Goal: Task Accomplishment & Management: Manage account settings

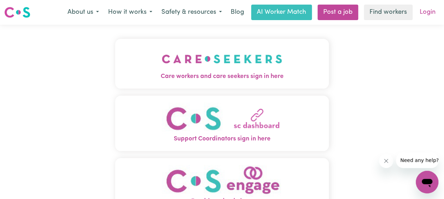
click at [427, 9] on link "Login" at bounding box center [428, 13] width 24 height 16
click at [423, 14] on link "Login" at bounding box center [428, 13] width 24 height 16
click at [422, 12] on link "Login" at bounding box center [428, 13] width 24 height 16
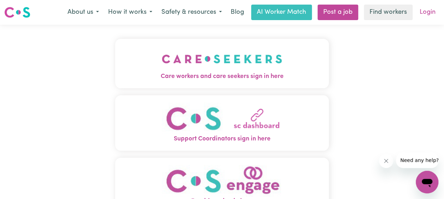
click at [425, 12] on link "Login" at bounding box center [428, 13] width 24 height 16
click at [213, 60] on img "Care workers and care seekers sign in here" at bounding box center [222, 59] width 121 height 26
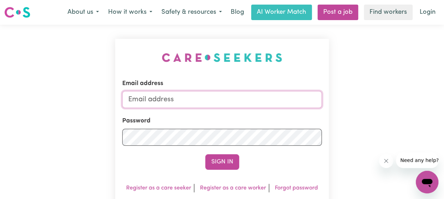
type input "viva_fasha@hotmail.com"
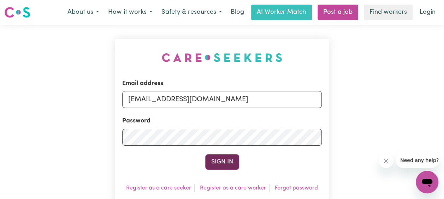
click at [222, 163] on button "Sign In" at bounding box center [222, 163] width 34 height 16
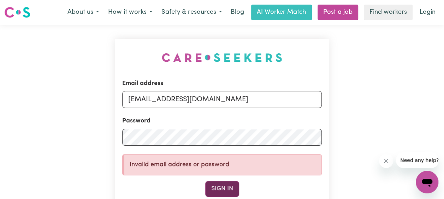
click at [222, 189] on button "Sign In" at bounding box center [222, 189] width 34 height 16
click at [427, 179] on icon "Open messaging window" at bounding box center [427, 182] width 13 height 13
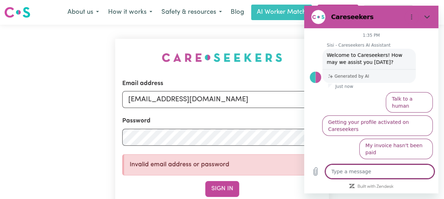
scroll to position [11, 0]
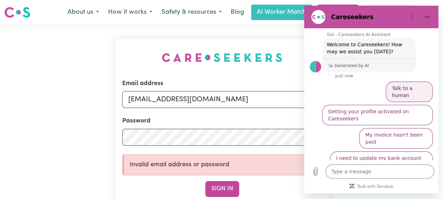
click at [395, 88] on button "Talk to a human" at bounding box center [409, 92] width 47 height 21
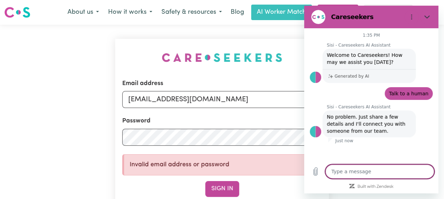
type textarea "x"
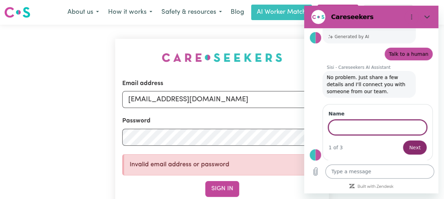
scroll to position [39, 0]
click at [371, 173] on textarea at bounding box center [380, 172] width 109 height 14
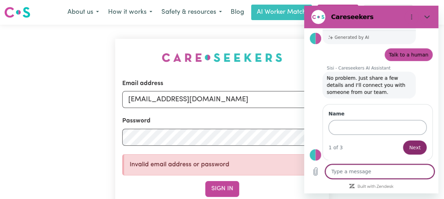
click at [369, 129] on input "Name" at bounding box center [378, 127] width 98 height 15
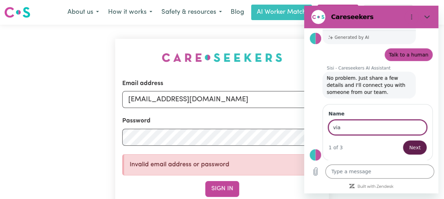
type input "via"
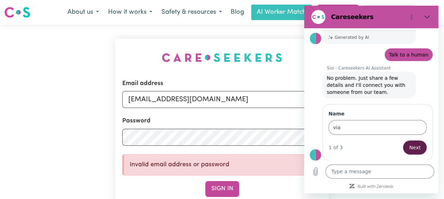
click at [409, 148] on span "Next" at bounding box center [415, 148] width 12 height 8
type textarea "x"
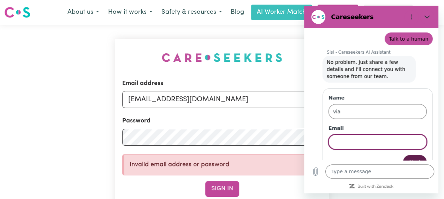
scroll to position [69, 0]
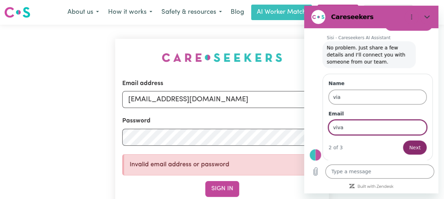
click at [369, 127] on input "viva" at bounding box center [378, 127] width 98 height 15
click at [388, 127] on input "viva" at bounding box center [378, 127] width 98 height 15
click at [403, 141] on button "Next" at bounding box center [415, 148] width 24 height 14
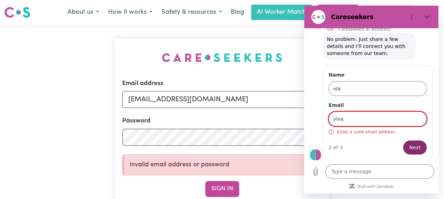
click at [398, 121] on input "viva" at bounding box center [378, 119] width 98 height 15
type input "viva_fasha@hotmail.com"
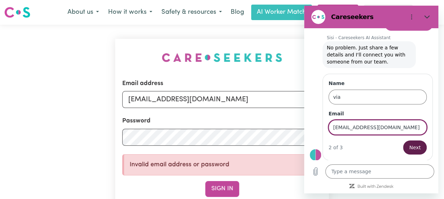
click at [412, 145] on span "Next" at bounding box center [415, 148] width 12 height 8
type textarea "x"
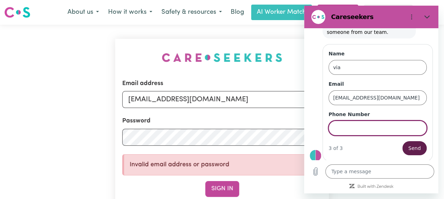
scroll to position [99, 0]
type input "0466801010"
click at [411, 146] on span "Send" at bounding box center [415, 148] width 12 height 8
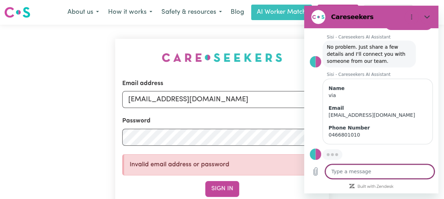
scroll to position [70, 0]
click at [371, 169] on textarea at bounding box center [380, 172] width 109 height 14
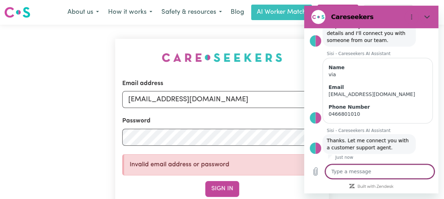
scroll to position [92, 0]
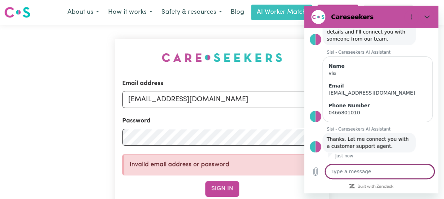
click at [369, 173] on textarea at bounding box center [380, 172] width 109 height 14
type textarea "x"
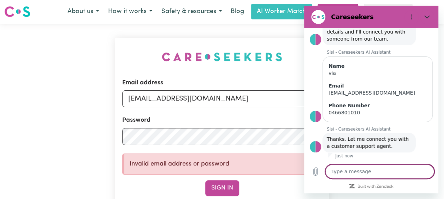
scroll to position [0, 0]
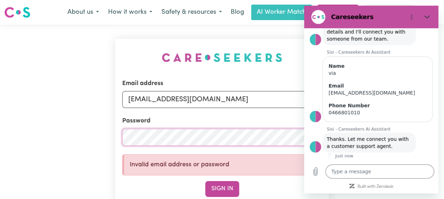
click at [111, 137] on div "Email address viva_fasha@hotmail.com Password Invalid email address or password…" at bounding box center [222, 153] width 444 height 256
click at [205, 181] on button "Sign In" at bounding box center [222, 189] width 34 height 16
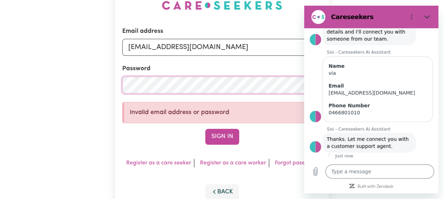
scroll to position [106, 0]
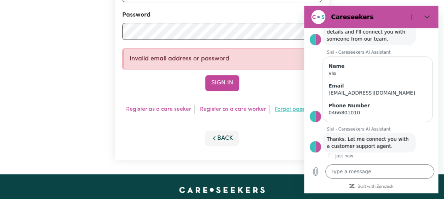
click at [296, 107] on link "Forgot password" at bounding box center [296, 110] width 43 height 6
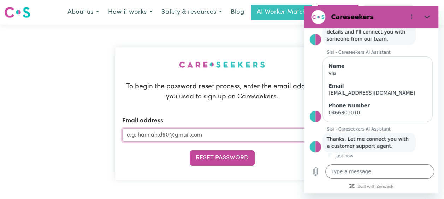
click at [209, 137] on input "Email address" at bounding box center [222, 135] width 200 height 13
type input "viva_fasha@hotmail.com"
click at [190, 151] on button "Reset Password" at bounding box center [222, 159] width 65 height 16
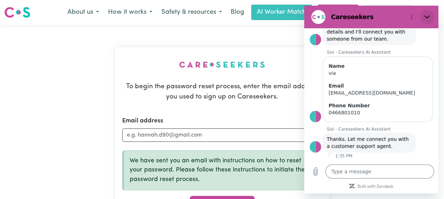
click at [427, 16] on icon "Close" at bounding box center [428, 17] width 6 height 6
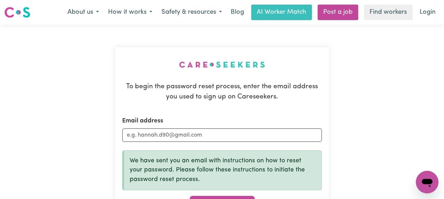
scroll to position [99, 0]
click at [396, 90] on div "To begin the password reset process, enter the email address you used to sign u…" at bounding box center [222, 137] width 444 height 224
type textarea "x"
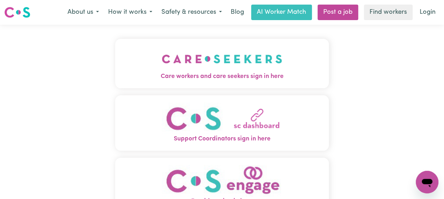
click at [214, 54] on img "Care workers and care seekers sign in here" at bounding box center [222, 59] width 121 height 26
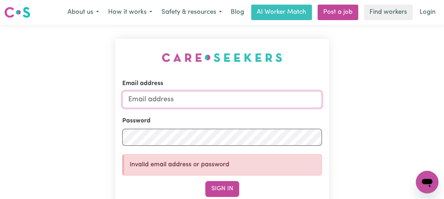
type input "viva_fasha@hotmail.com"
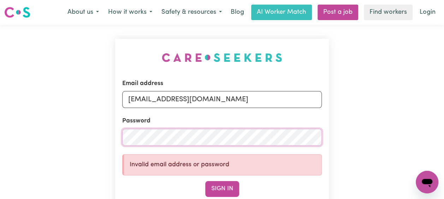
click at [86, 140] on div "Email address viva_fasha@hotmail.com Password Invalid email address or password…" at bounding box center [222, 153] width 444 height 256
click at [205, 181] on button "Sign In" at bounding box center [222, 189] width 34 height 16
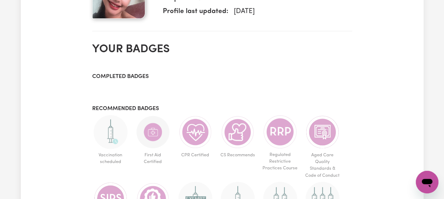
scroll to position [389, 0]
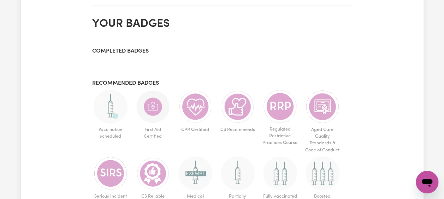
type textarea "x"
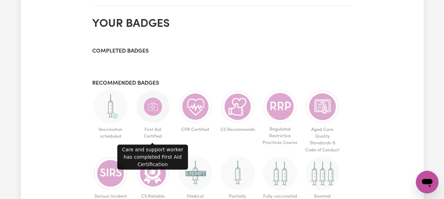
click at [150, 108] on img at bounding box center [153, 107] width 34 height 34
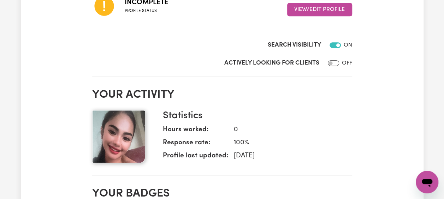
scroll to position [212, 0]
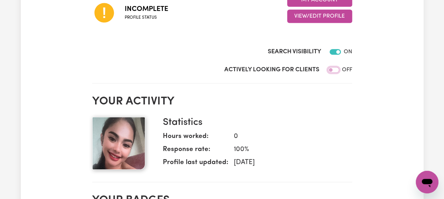
click at [335, 69] on input "Actively Looking for Clients" at bounding box center [333, 70] width 11 height 6
checkbox input "true"
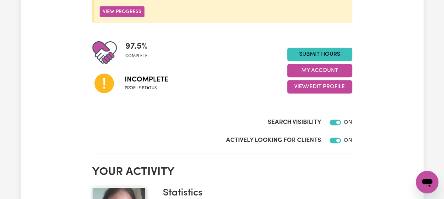
scroll to position [35, 0]
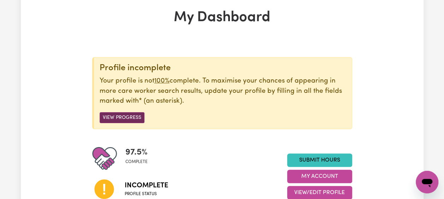
click at [130, 117] on button "View Progress" at bounding box center [122, 117] width 45 height 11
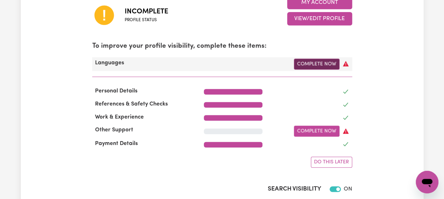
scroll to position [212, 0]
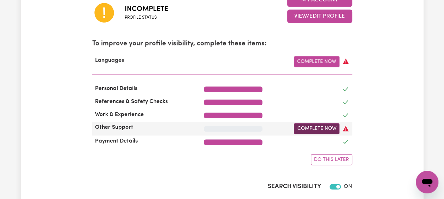
click at [319, 129] on link "Complete Now" at bounding box center [317, 128] width 46 height 11
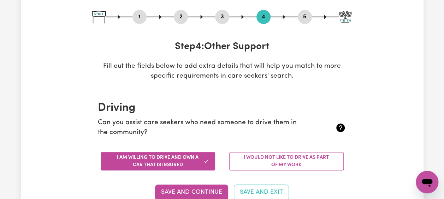
scroll to position [106, 0]
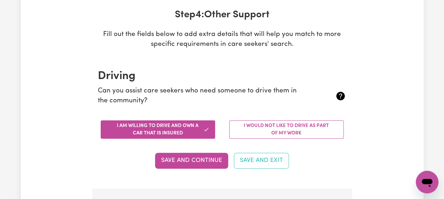
click at [188, 128] on button "I am willing to drive and own a car that is insured" at bounding box center [158, 130] width 115 height 18
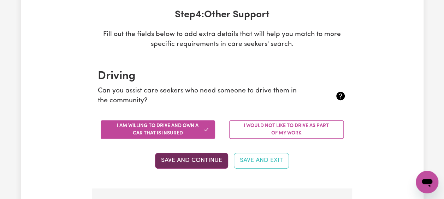
click at [206, 161] on button "Save and Continue" at bounding box center [191, 161] width 73 height 16
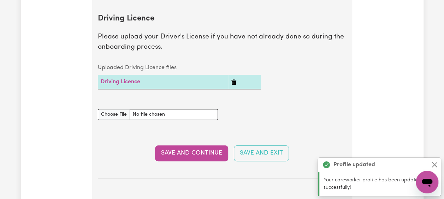
scroll to position [322, 0]
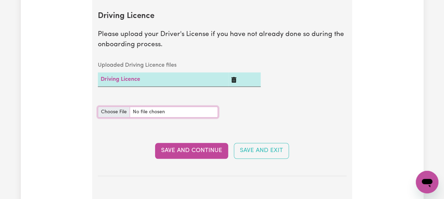
click at [112, 112] on input "Driving Licence document" at bounding box center [158, 112] width 120 height 11
click at [388, 64] on div "Update Profile 1 2 3 4 5 Step 4 : Other Support Fill out the fields below to ad…" at bounding box center [222, 172] width 403 height 901
type textarea "x"
click at [109, 112] on input "Driving Licence document" at bounding box center [158, 112] width 120 height 11
type input "C:\fakepath\WhatsApp Image 2025-08-20 at 1.50.56 PM.jpeg"
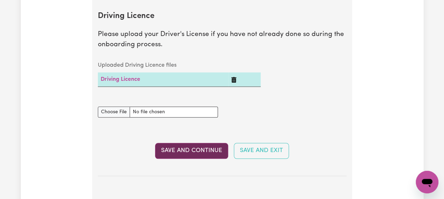
click at [202, 152] on button "Save and Continue" at bounding box center [191, 151] width 73 height 16
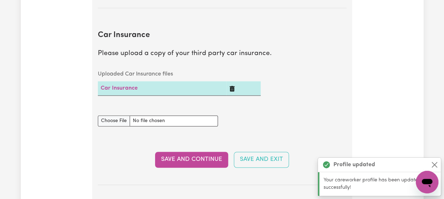
scroll to position [509, 0]
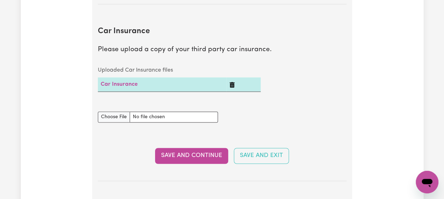
type textarea "x"
click at [118, 116] on input "Car Insurance document" at bounding box center [158, 117] width 120 height 11
type input "C:\fakepath\WhatsApp Image 2025-08-20 at 1.55.18 PM.jpeg"
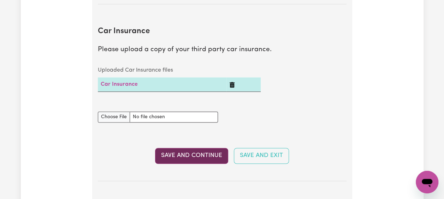
click at [194, 154] on button "Save and Continue" at bounding box center [191, 156] width 73 height 16
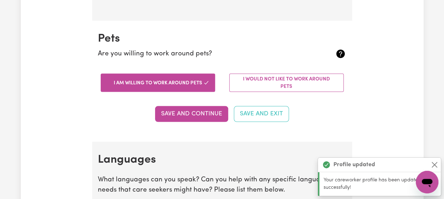
scroll to position [712, 0]
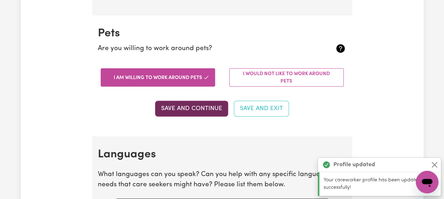
click at [183, 105] on button "Save and Continue" at bounding box center [191, 109] width 73 height 16
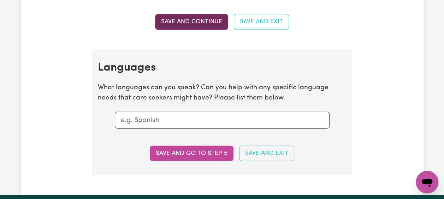
scroll to position [847, 0]
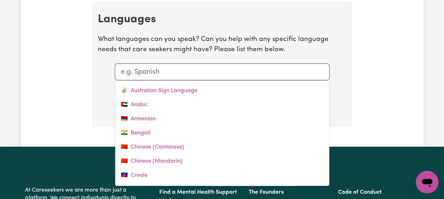
click at [174, 70] on input "text" at bounding box center [222, 72] width 203 height 11
type textarea "x"
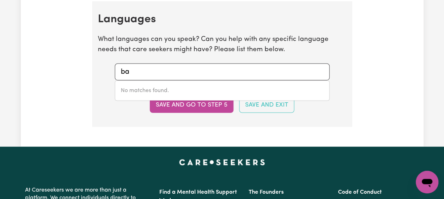
type input "b"
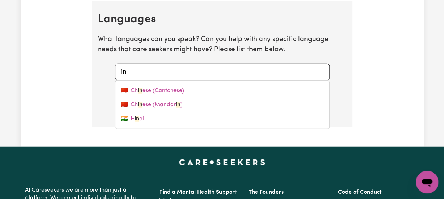
type input "i"
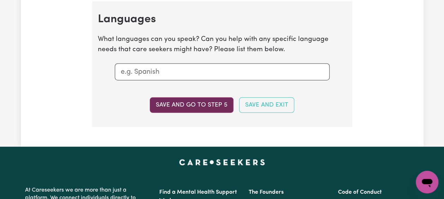
click at [186, 103] on button "Save and go to step 5" at bounding box center [192, 106] width 84 height 16
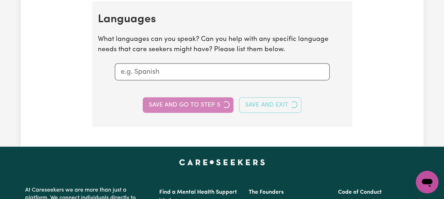
select select "I am providing services privately on my own"
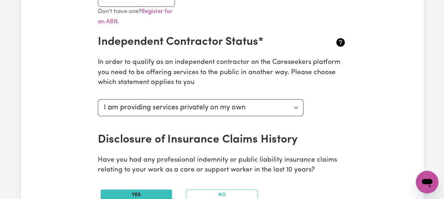
scroll to position [318, 0]
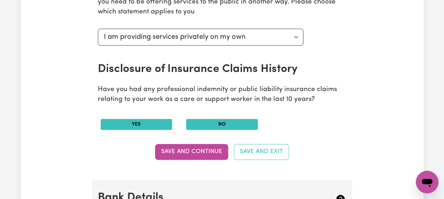
click at [208, 123] on button "No" at bounding box center [222, 124] width 72 height 11
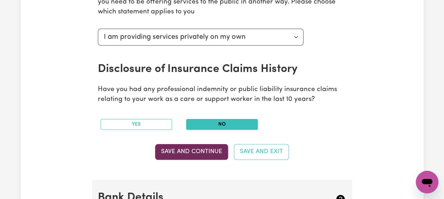
click at [199, 152] on button "Save and Continue" at bounding box center [191, 152] width 73 height 16
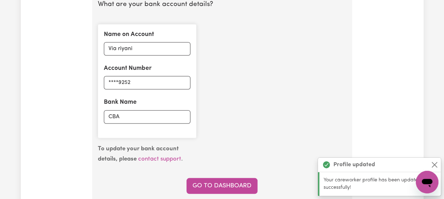
scroll to position [568, 0]
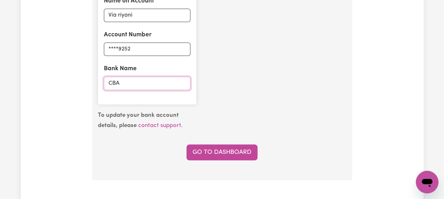
click at [135, 83] on input "CBA" at bounding box center [147, 83] width 87 height 13
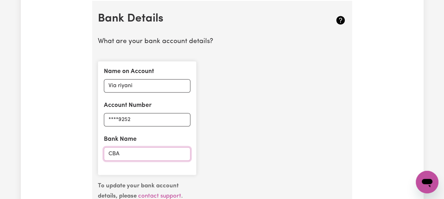
scroll to position [604, 0]
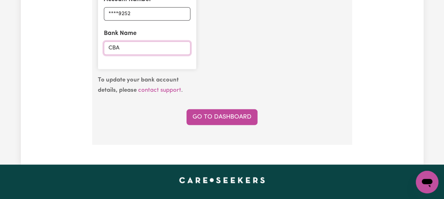
click at [128, 48] on input "CBA" at bounding box center [147, 47] width 87 height 13
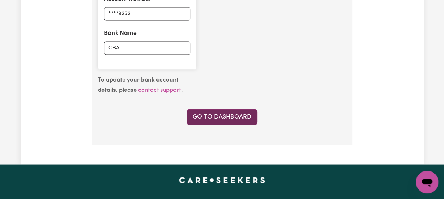
click at [219, 116] on link "Go to Dashboard" at bounding box center [222, 117] width 71 height 16
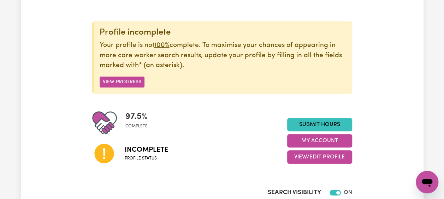
scroll to position [71, 0]
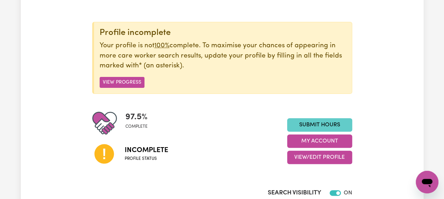
click at [300, 126] on link "Submit Hours" at bounding box center [319, 124] width 65 height 13
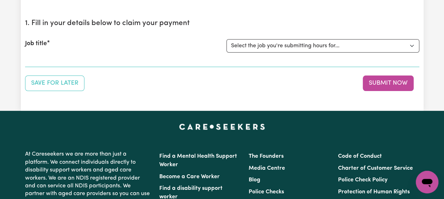
scroll to position [35, 0]
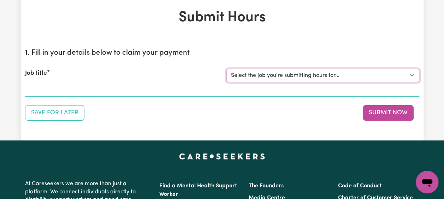
click at [354, 78] on select "Select the job you're submitting hours for..." at bounding box center [323, 75] width 193 height 13
click at [410, 74] on select "Select the job you're submitting hours for..." at bounding box center [323, 75] width 193 height 13
click at [260, 73] on select "Select the job you're submitting hours for..." at bounding box center [323, 75] width 193 height 13
click at [312, 72] on select "Select the job you're submitting hours for..." at bounding box center [323, 75] width 193 height 13
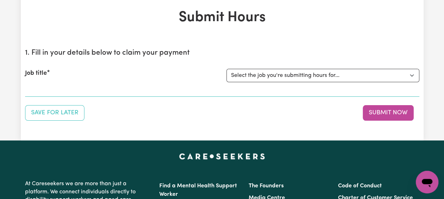
click at [283, 95] on section "1. Fill in your details below to claim your payment Job title Select the job yo…" at bounding box center [222, 70] width 395 height 54
click at [413, 72] on select "Select the job you're submitting hours for..." at bounding box center [323, 75] width 193 height 13
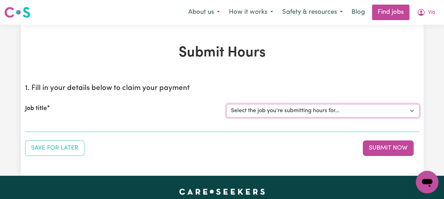
click at [410, 109] on select "Select the job you're submitting hours for..." at bounding box center [323, 110] width 193 height 13
click at [388, 144] on button "Submit Now" at bounding box center [388, 149] width 51 height 16
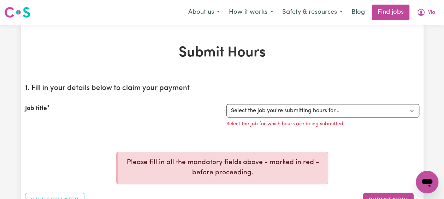
scroll to position [71, 0]
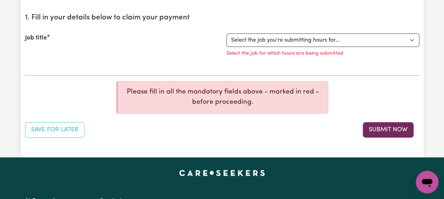
click at [385, 128] on button "Submit Now" at bounding box center [388, 130] width 51 height 16
click at [305, 41] on select "Select the job you're submitting hours for..." at bounding box center [323, 40] width 193 height 13
click at [165, 40] on div "Job title" at bounding box center [122, 48] width 202 height 28
click at [304, 39] on select "Select the job you're submitting hours for..." at bounding box center [323, 40] width 193 height 13
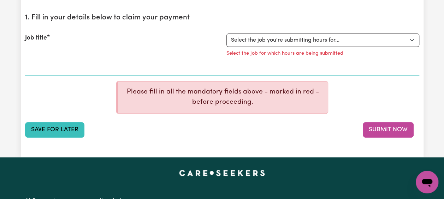
click at [53, 132] on button "Save for Later" at bounding box center [54, 130] width 59 height 16
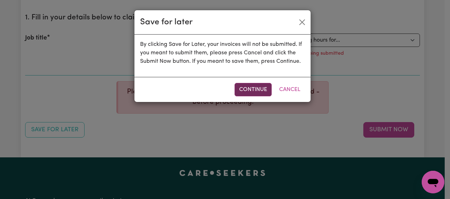
click at [244, 90] on button "Continue" at bounding box center [252, 89] width 37 height 13
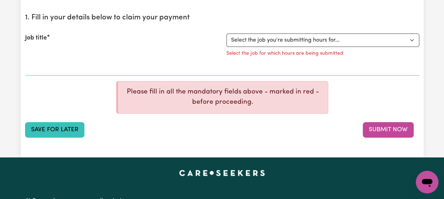
click at [59, 134] on button "Save for Later" at bounding box center [54, 130] width 59 height 16
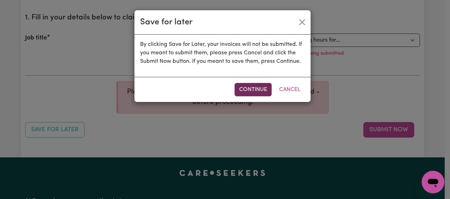
click at [256, 87] on button "Continue" at bounding box center [252, 89] width 37 height 13
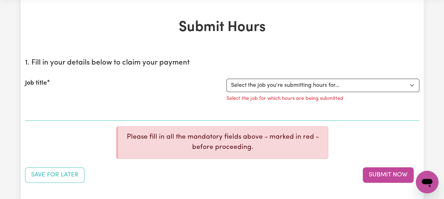
scroll to position [0, 0]
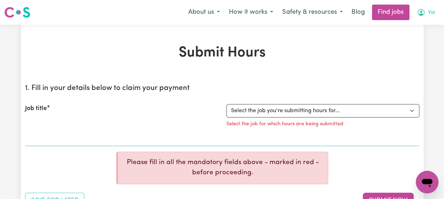
click at [421, 13] on icon "My Account" at bounding box center [421, 12] width 8 height 8
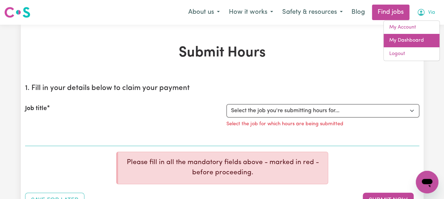
click at [408, 40] on link "My Dashboard" at bounding box center [412, 40] width 56 height 13
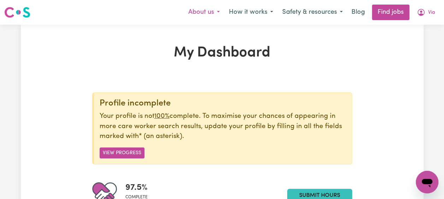
click at [216, 12] on button "About us" at bounding box center [204, 12] width 41 height 15
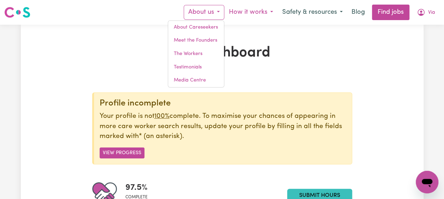
click at [272, 12] on button "How it works" at bounding box center [251, 12] width 53 height 15
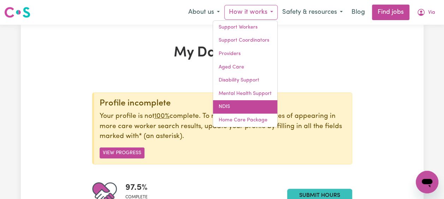
click at [243, 108] on link "NDIS" at bounding box center [245, 106] width 64 height 13
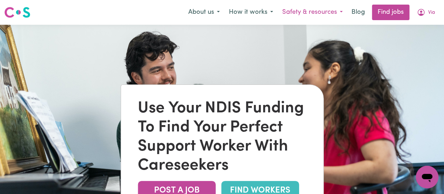
click at [343, 11] on button "Safety & resources" at bounding box center [313, 12] width 70 height 15
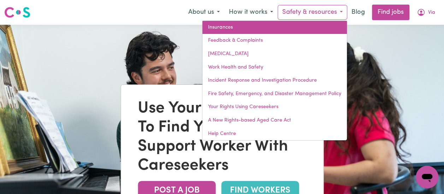
click at [269, 30] on link "Insurances" at bounding box center [275, 27] width 145 height 13
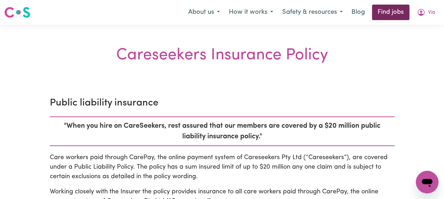
click at [395, 11] on link "Find jobs" at bounding box center [390, 13] width 37 height 16
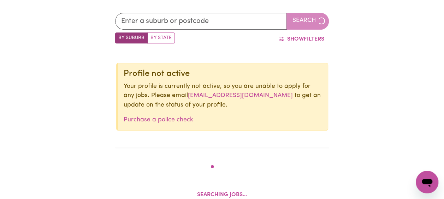
scroll to position [275, 0]
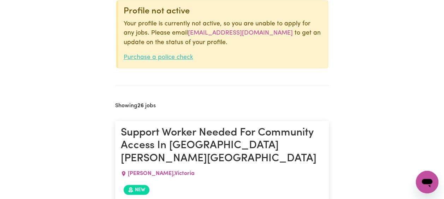
click at [160, 56] on link "Purchase a police check" at bounding box center [159, 57] width 70 height 6
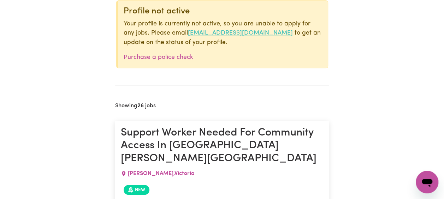
click at [225, 34] on link "[EMAIL_ADDRESS][DOMAIN_NAME]" at bounding box center [240, 33] width 105 height 6
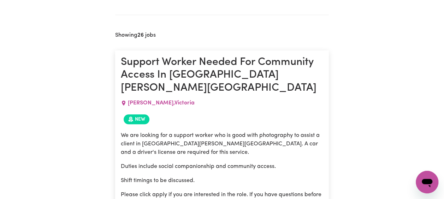
scroll to position [239, 0]
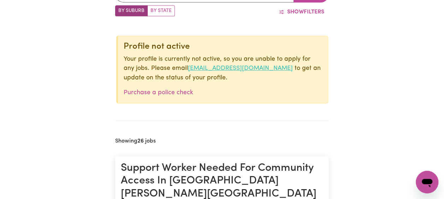
click at [226, 69] on link "[EMAIL_ADDRESS][DOMAIN_NAME]" at bounding box center [240, 68] width 105 height 6
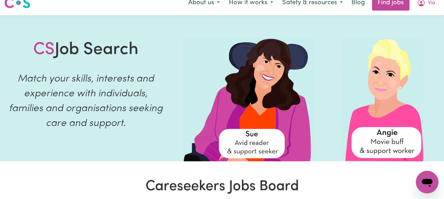
scroll to position [0, 0]
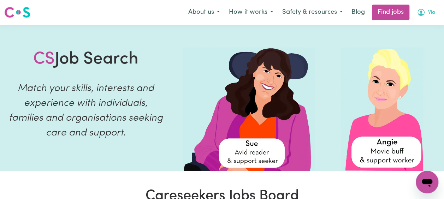
click at [420, 12] on icon "My Account" at bounding box center [421, 12] width 2 height 2
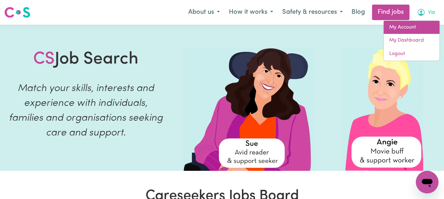
click at [402, 26] on link "My Account" at bounding box center [412, 27] width 56 height 13
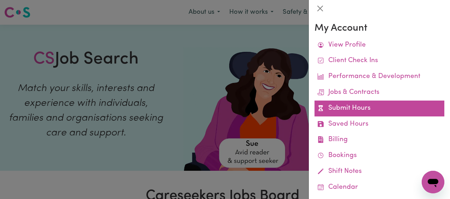
click at [361, 107] on link "Submit Hours" at bounding box center [379, 109] width 130 height 16
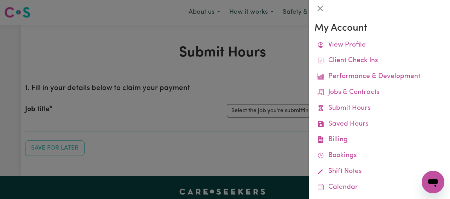
click at [258, 137] on div at bounding box center [225, 99] width 450 height 199
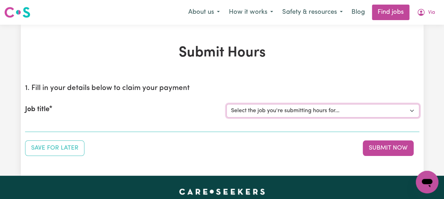
click at [353, 112] on select "Select the job you're submitting hours for..." at bounding box center [323, 110] width 193 height 13
click at [372, 111] on select "Select the job you're submitting hours for..." at bounding box center [323, 110] width 193 height 13
click at [411, 111] on select "Select the job you're submitting hours for..." at bounding box center [323, 110] width 193 height 13
click at [420, 13] on icon "My Account" at bounding box center [421, 12] width 2 height 2
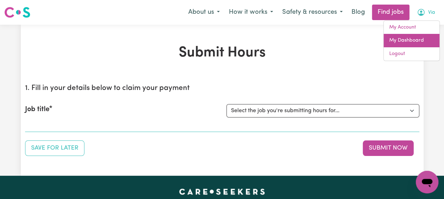
click at [407, 41] on link "My Dashboard" at bounding box center [412, 40] width 56 height 13
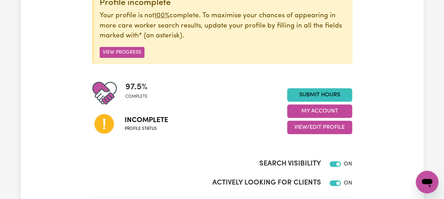
scroll to position [141, 0]
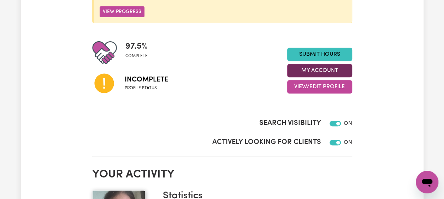
click at [316, 68] on button "My Account" at bounding box center [319, 70] width 65 height 13
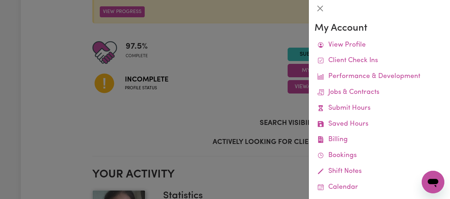
click at [253, 76] on div at bounding box center [225, 99] width 450 height 199
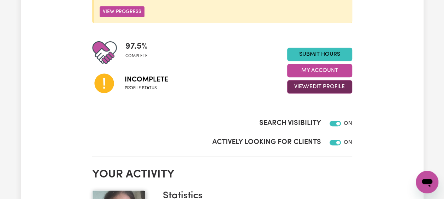
click at [319, 87] on button "View/Edit Profile" at bounding box center [319, 86] width 65 height 13
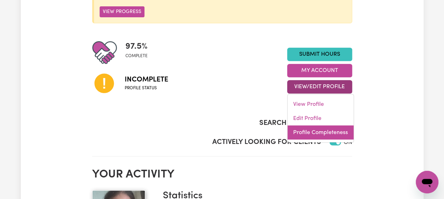
click at [324, 134] on link "Profile Completeness" at bounding box center [321, 133] width 66 height 14
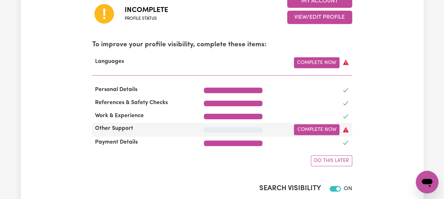
scroll to position [212, 0]
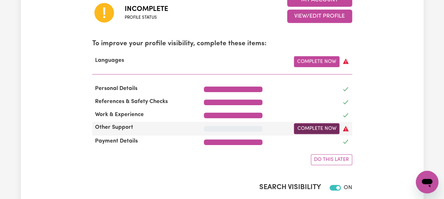
click at [319, 129] on link "Complete Now" at bounding box center [317, 128] width 46 height 11
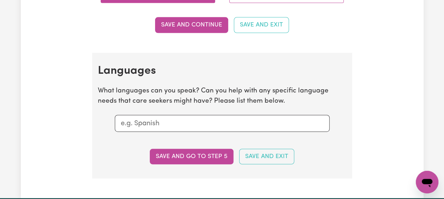
scroll to position [849, 0]
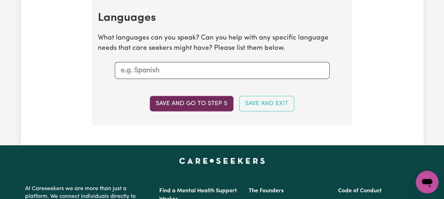
click at [211, 103] on button "Save and go to step 5" at bounding box center [192, 104] width 84 height 16
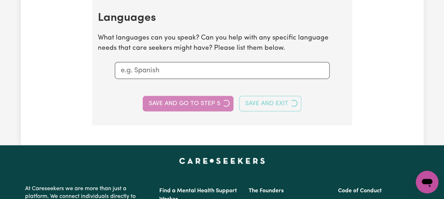
select select "I am providing services privately on my own"
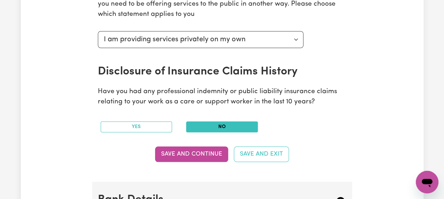
scroll to position [318, 0]
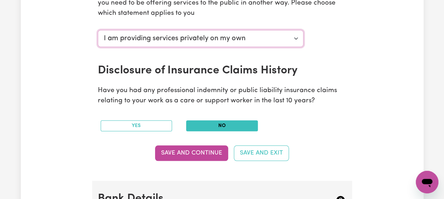
click at [296, 37] on select "Select your independent contractor status... I am providing services through an…" at bounding box center [201, 38] width 206 height 17
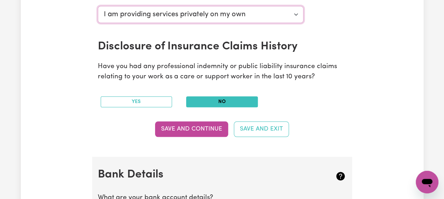
scroll to position [354, 0]
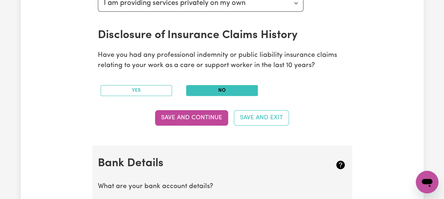
click at [223, 91] on button "No" at bounding box center [222, 90] width 72 height 11
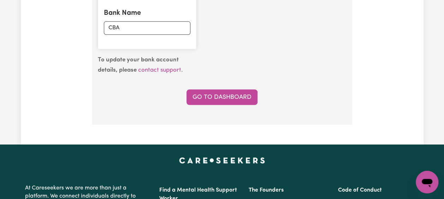
scroll to position [672, 0]
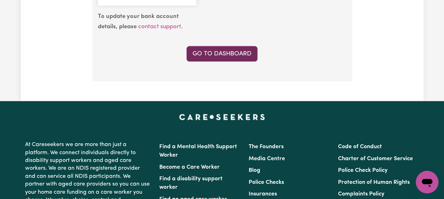
click at [224, 53] on link "Go to Dashboard" at bounding box center [222, 54] width 71 height 16
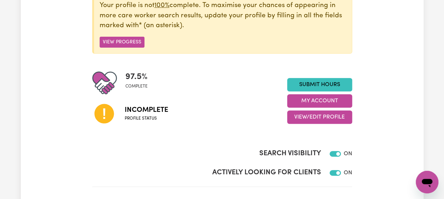
scroll to position [177, 0]
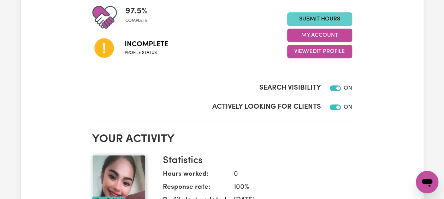
click at [301, 16] on link "Submit Hours" at bounding box center [319, 18] width 65 height 13
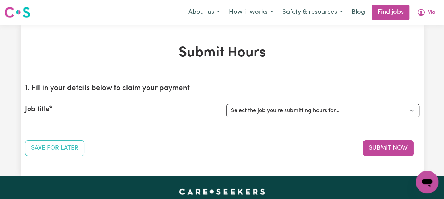
click at [134, 105] on div "Job title" at bounding box center [122, 110] width 202 height 13
click at [245, 112] on select "Select the job you're submitting hours for..." at bounding box center [323, 110] width 193 height 13
click at [422, 11] on icon "My Account" at bounding box center [421, 12] width 2 height 2
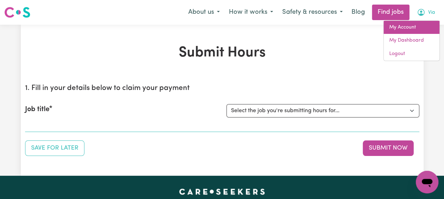
click at [403, 27] on link "My Account" at bounding box center [412, 27] width 56 height 13
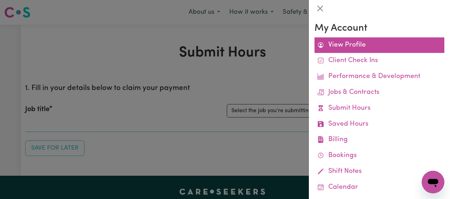
click at [340, 43] on link "View Profile" at bounding box center [379, 45] width 130 height 16
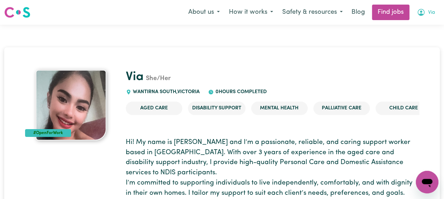
click at [421, 11] on icon "My Account" at bounding box center [421, 12] width 8 height 8
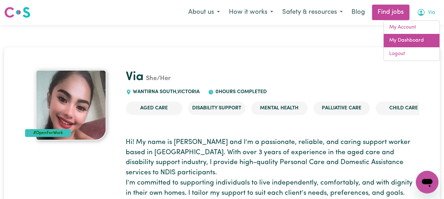
click at [409, 42] on link "My Dashboard" at bounding box center [412, 40] width 56 height 13
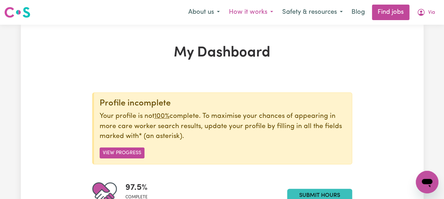
click at [270, 12] on button "How it works" at bounding box center [251, 12] width 53 height 15
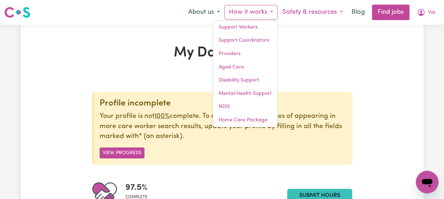
click at [341, 11] on button "Safety & resources" at bounding box center [313, 12] width 70 height 15
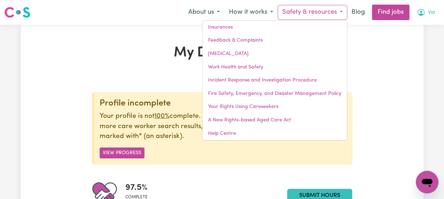
click at [420, 11] on icon "My Account" at bounding box center [421, 12] width 8 height 8
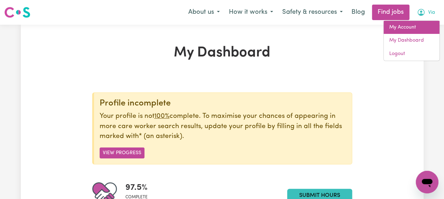
click at [413, 27] on link "My Account" at bounding box center [412, 27] width 56 height 13
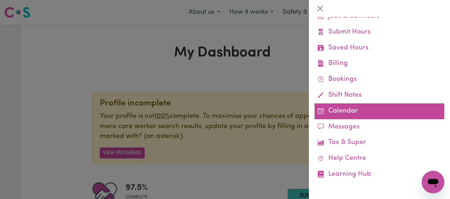
scroll to position [76, 0]
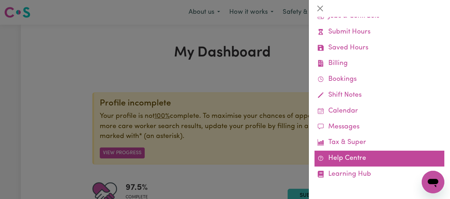
click at [354, 156] on link "Help Centre" at bounding box center [379, 159] width 130 height 16
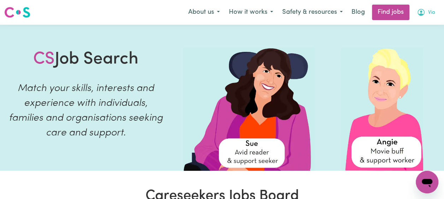
click at [420, 13] on icon "My Account" at bounding box center [421, 12] width 2 height 2
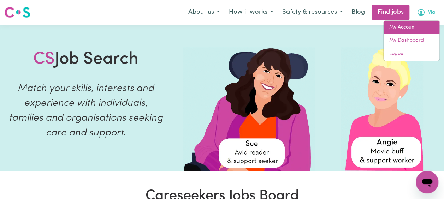
click at [403, 28] on link "My Account" at bounding box center [412, 27] width 56 height 13
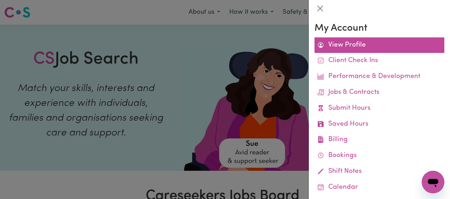
click at [355, 45] on link "View Profile" at bounding box center [379, 45] width 130 height 16
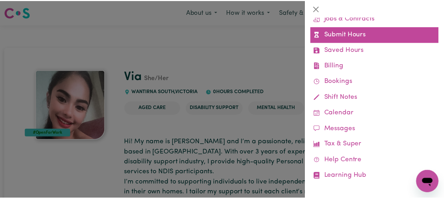
scroll to position [76, 0]
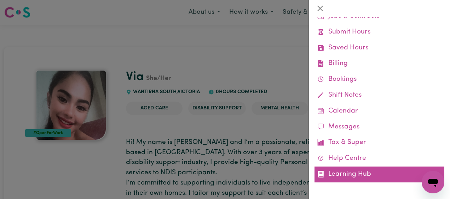
click at [357, 177] on link "Learning Hub" at bounding box center [379, 175] width 130 height 16
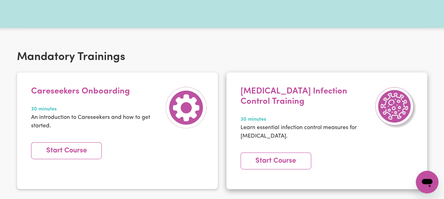
scroll to position [141, 0]
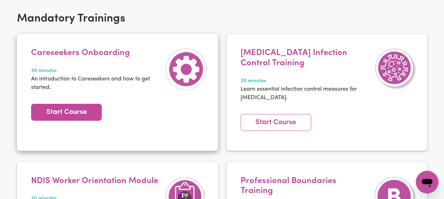
click at [60, 110] on link "Start Course" at bounding box center [66, 112] width 71 height 17
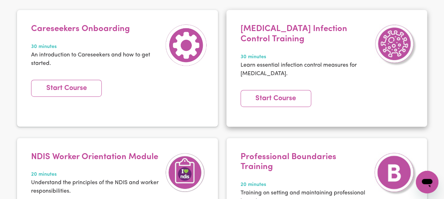
scroll to position [177, 0]
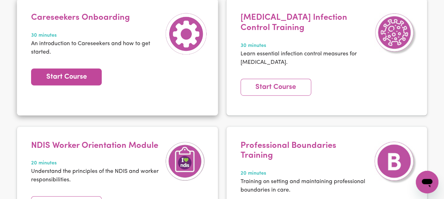
click at [80, 74] on link "Start Course" at bounding box center [66, 77] width 71 height 17
